Goal: Information Seeking & Learning: Learn about a topic

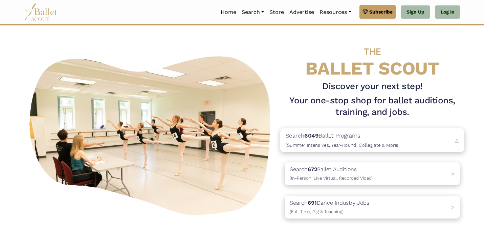
click at [407, 132] on div "Search 6049 Ballet Programs (Summer Intensives, Year-Round, Collegiate & More) >" at bounding box center [373, 140] width 184 height 24
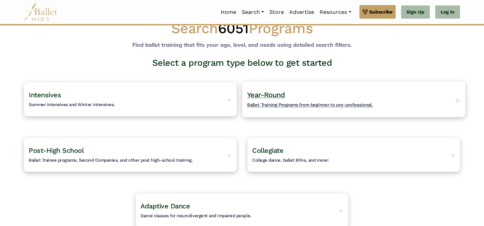
scroll to position [22, 0]
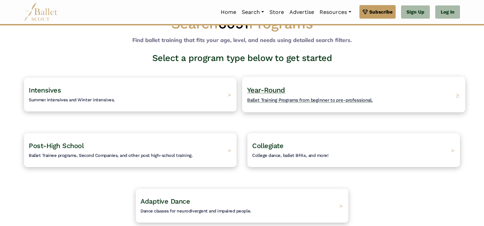
click at [277, 92] on span "Year-Round" at bounding box center [266, 90] width 38 height 8
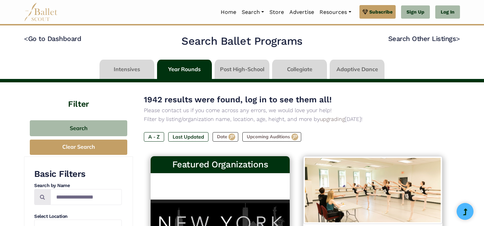
click at [61, 89] on h4 "Filter" at bounding box center [78, 96] width 109 height 28
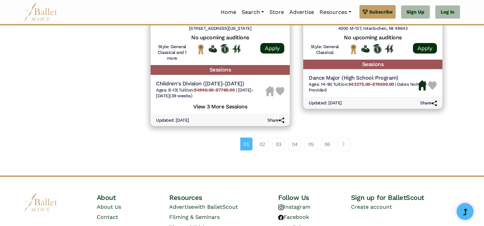
scroll to position [958, 0]
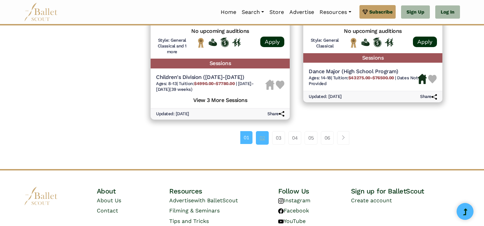
click at [262, 139] on link "02" at bounding box center [262, 138] width 13 height 14
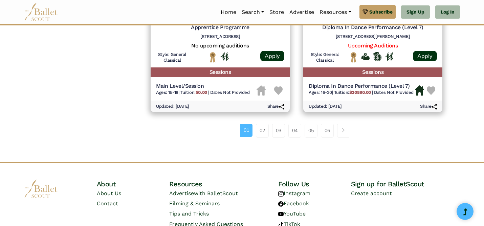
scroll to position [929, 0]
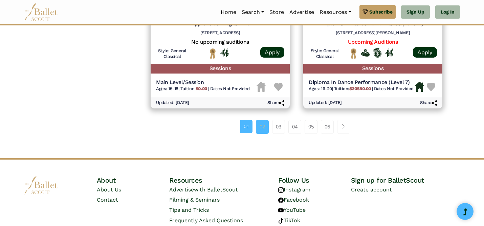
click at [263, 128] on link "02" at bounding box center [262, 127] width 13 height 14
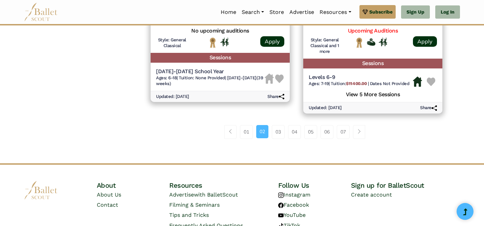
scroll to position [992, 0]
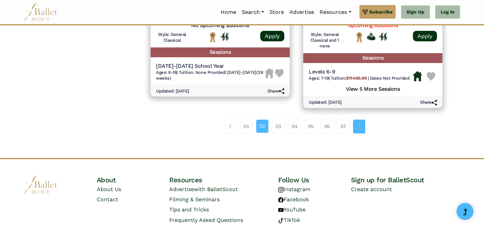
click at [355, 131] on link "Page navigation example" at bounding box center [359, 127] width 12 height 14
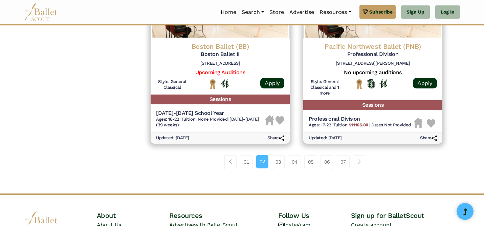
scroll to position [915, 0]
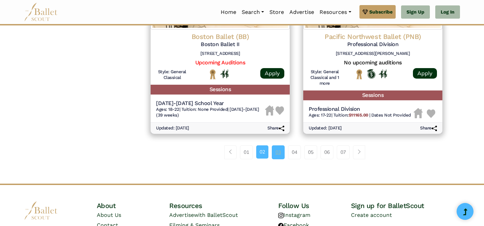
click at [276, 154] on link "03" at bounding box center [278, 152] width 13 height 14
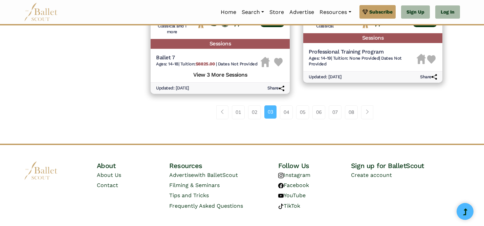
scroll to position [1010, 0]
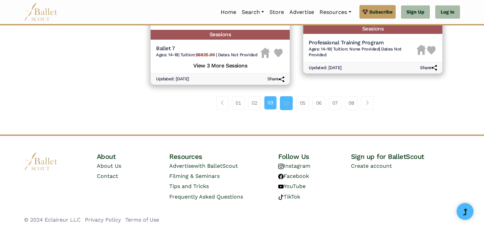
click at [288, 104] on link "04" at bounding box center [286, 103] width 13 height 14
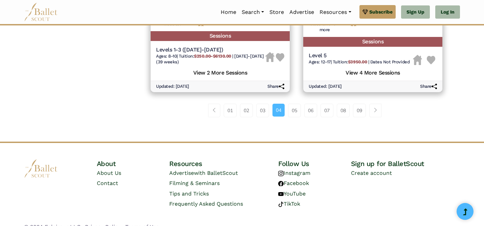
scroll to position [992, 0]
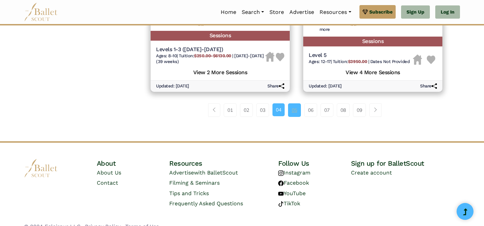
click at [297, 111] on link "05" at bounding box center [294, 110] width 13 height 14
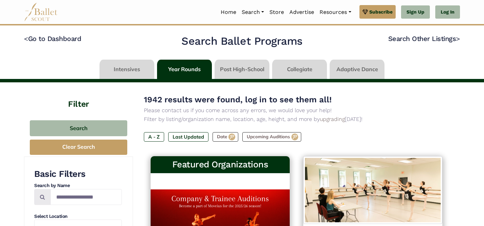
click at [134, 76] on link at bounding box center [127, 69] width 55 height 19
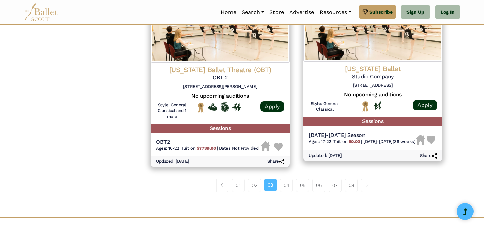
scroll to position [891, 0]
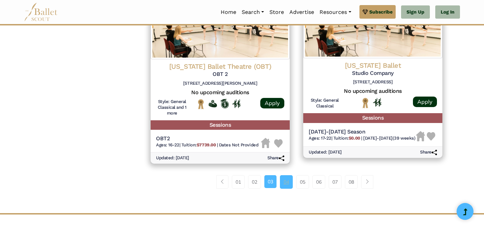
click at [281, 184] on link "04" at bounding box center [286, 182] width 13 height 14
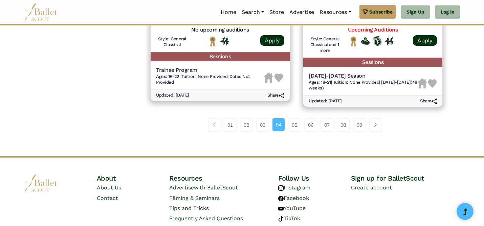
scroll to position [965, 0]
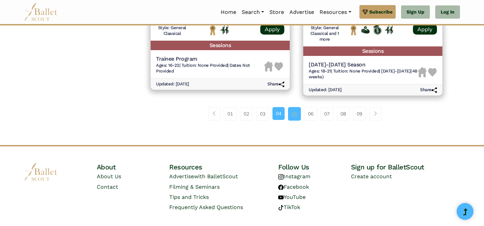
click at [296, 115] on link "05" at bounding box center [294, 114] width 13 height 14
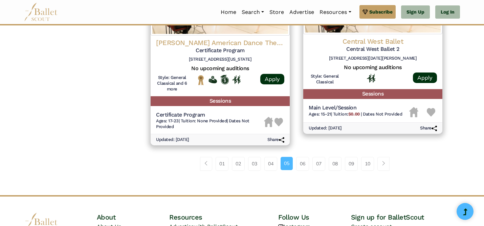
scroll to position [968, 0]
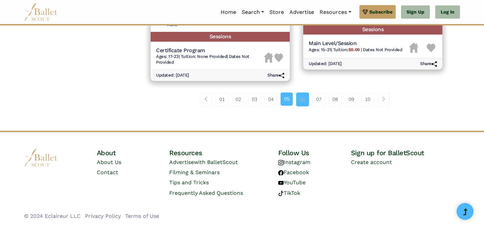
click at [303, 99] on link "06" at bounding box center [302, 99] width 13 height 14
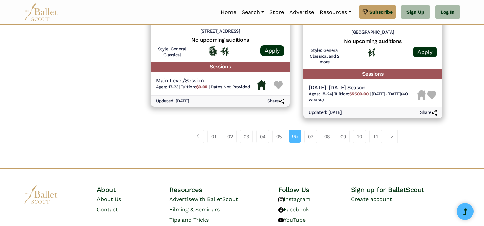
scroll to position [940, 0]
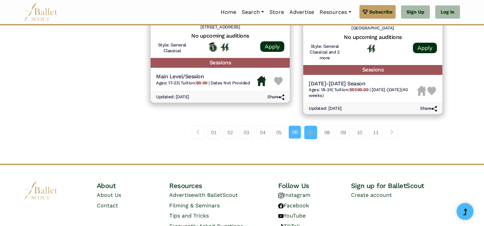
click at [307, 133] on link "07" at bounding box center [311, 133] width 13 height 14
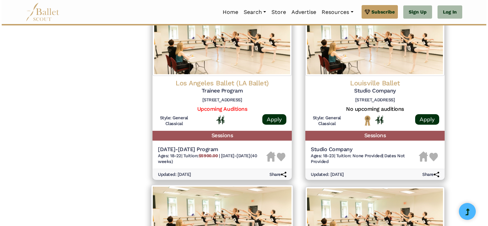
scroll to position [684, 0]
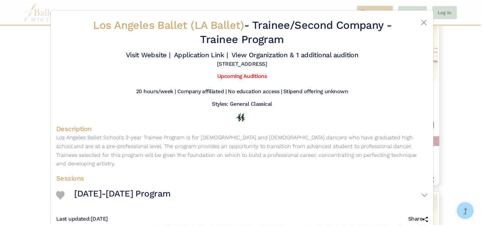
scroll to position [7, 0]
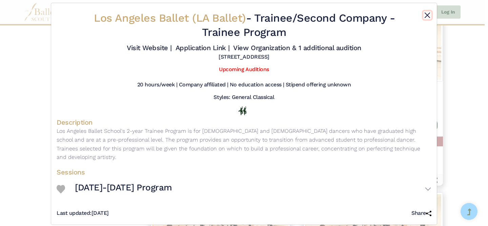
click at [424, 14] on button "Close" at bounding box center [427, 15] width 8 height 8
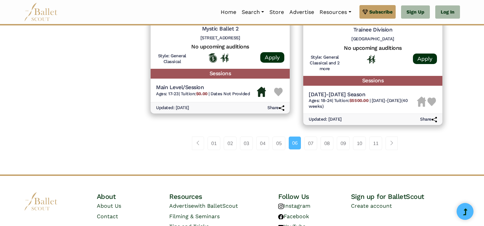
scroll to position [940, 0]
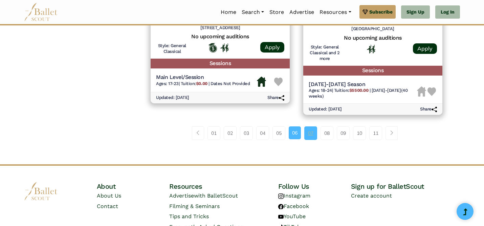
click at [313, 131] on link "07" at bounding box center [311, 133] width 13 height 14
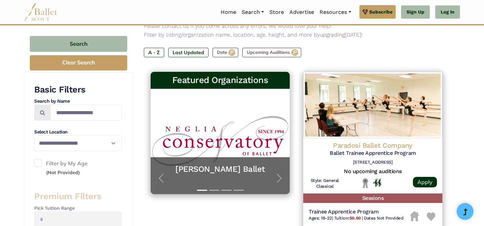
scroll to position [90, 0]
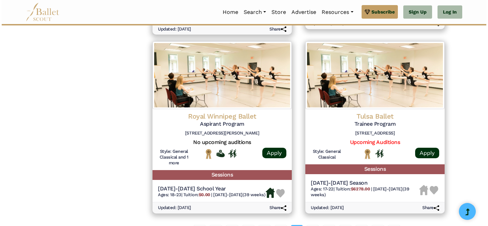
scroll to position [841, 0]
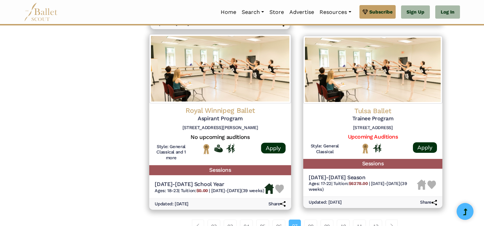
click at [232, 71] on img at bounding box center [220, 68] width 142 height 69
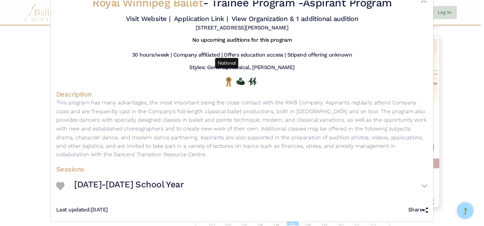
scroll to position [0, 0]
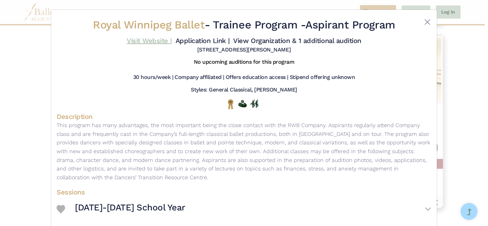
click at [165, 41] on link "Visit Website |" at bounding box center [149, 41] width 45 height 8
click at [425, 24] on button "Close" at bounding box center [427, 22] width 8 height 8
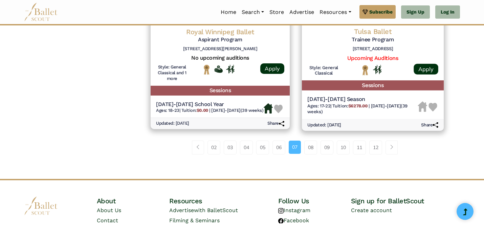
scroll to position [921, 0]
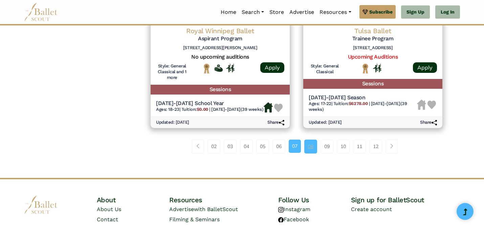
click at [311, 152] on link "08" at bounding box center [311, 147] width 13 height 14
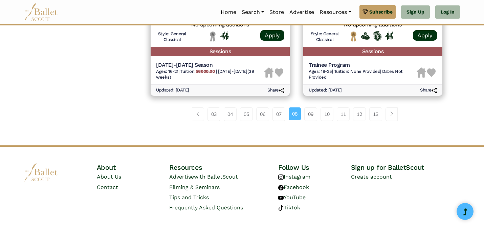
scroll to position [975, 0]
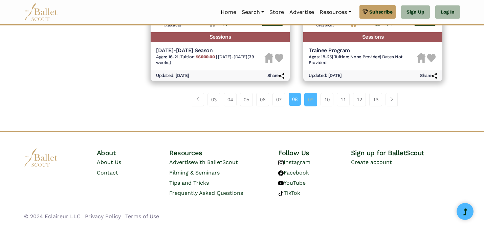
click at [308, 98] on link "09" at bounding box center [311, 100] width 13 height 14
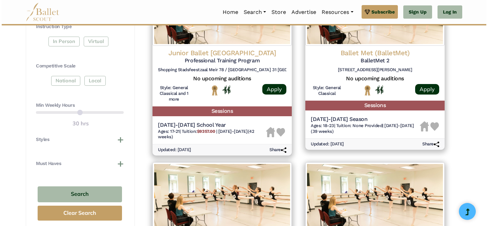
scroll to position [341, 0]
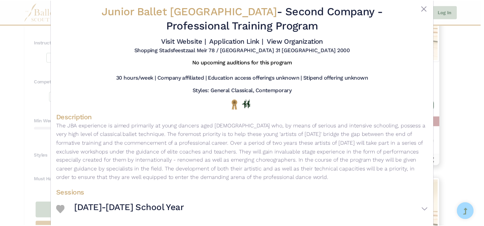
scroll to position [0, 0]
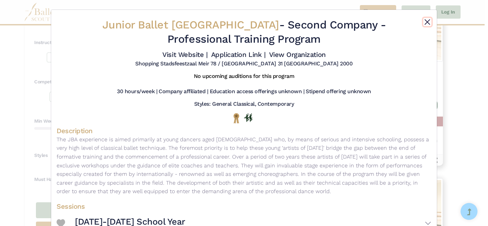
click at [423, 20] on button "Close" at bounding box center [427, 22] width 8 height 8
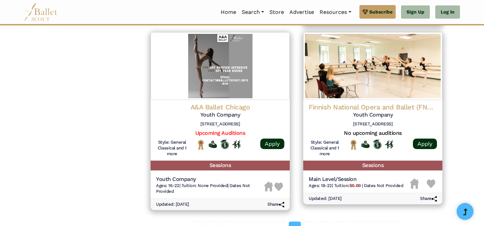
scroll to position [866, 0]
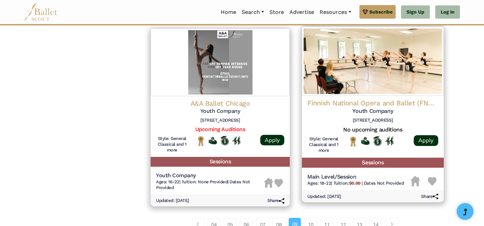
click at [407, 85] on img at bounding box center [373, 61] width 142 height 69
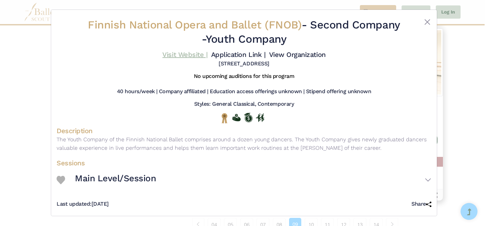
click at [196, 57] on link "Visit Website |" at bounding box center [184, 54] width 45 height 8
click at [426, 19] on button "Close" at bounding box center [427, 22] width 8 height 8
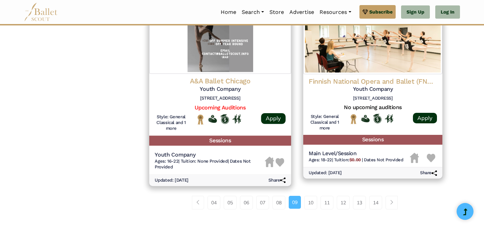
scroll to position [914, 0]
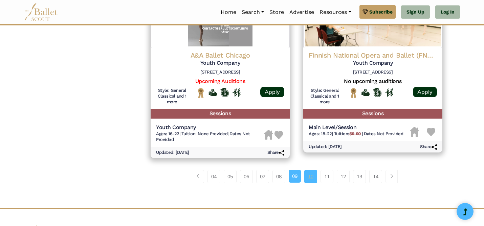
click at [312, 180] on link "10" at bounding box center [311, 177] width 13 height 14
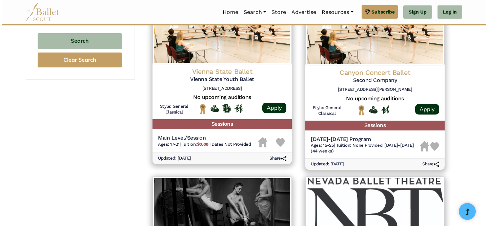
scroll to position [513, 0]
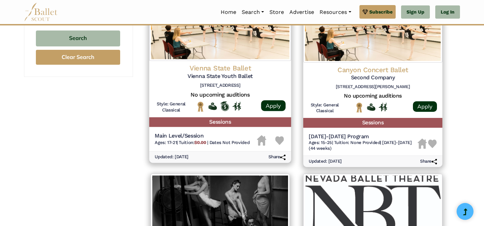
click at [266, 45] on img at bounding box center [220, 27] width 142 height 68
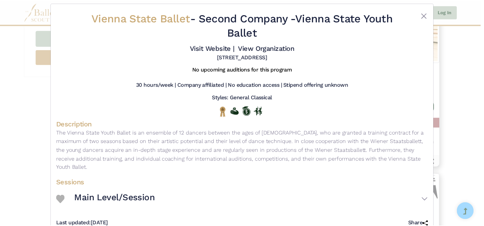
scroll to position [7, 0]
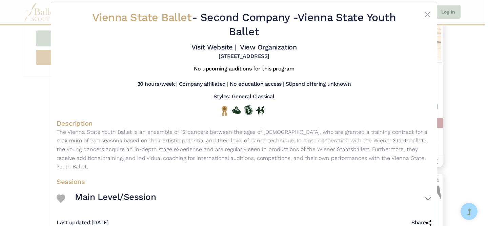
click at [406, 13] on div at bounding box center [415, 26] width 31 height 31
click at [426, 15] on button "Close" at bounding box center [427, 15] width 8 height 8
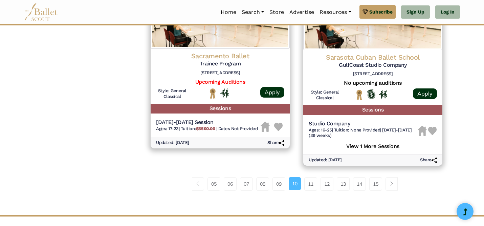
scroll to position [890, 0]
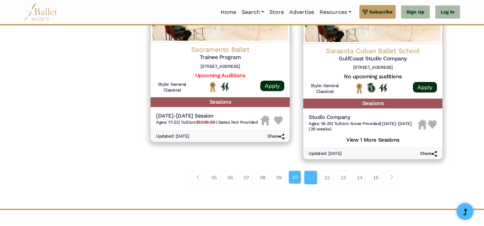
click at [312, 181] on link "11" at bounding box center [311, 178] width 13 height 14
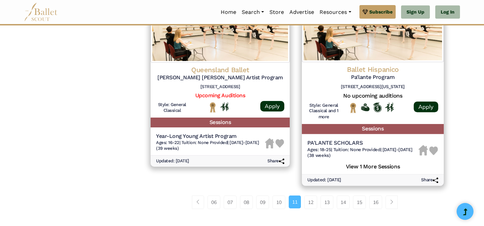
scroll to position [899, 0]
